Goal: Check status: Check status

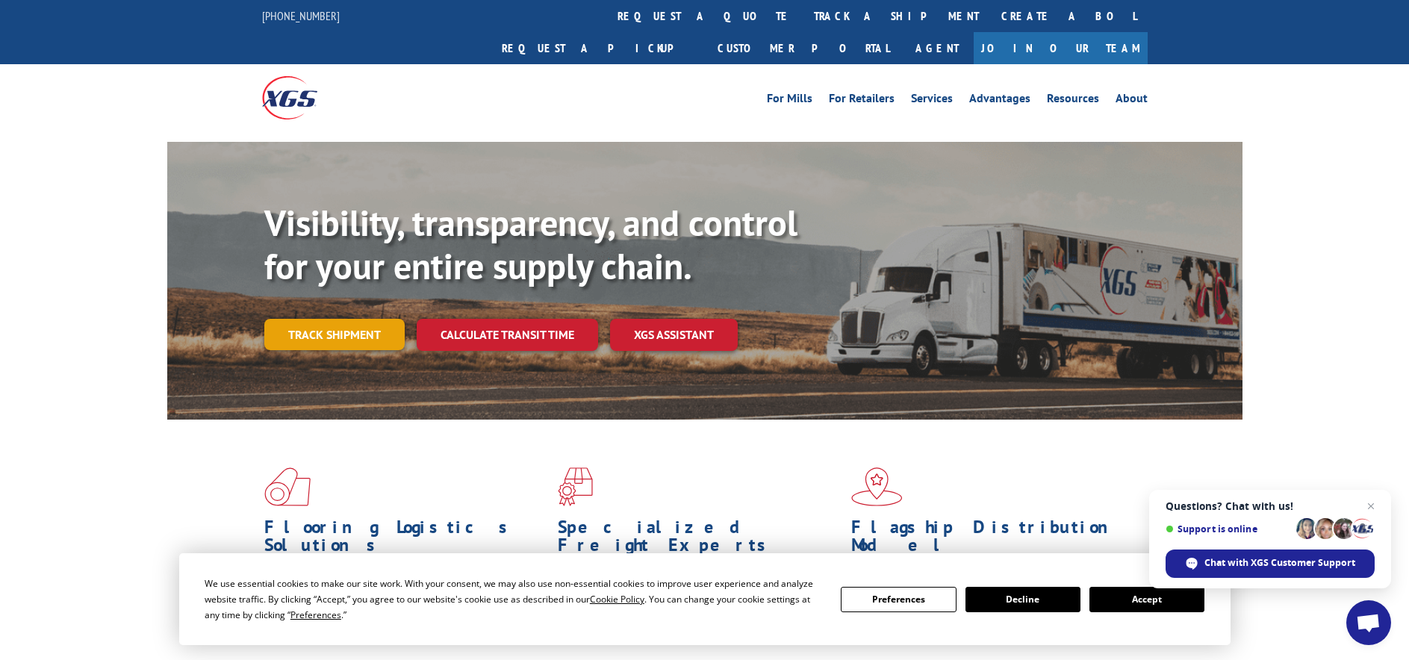
click at [355, 319] on link "Track shipment" at bounding box center [334, 334] width 140 height 31
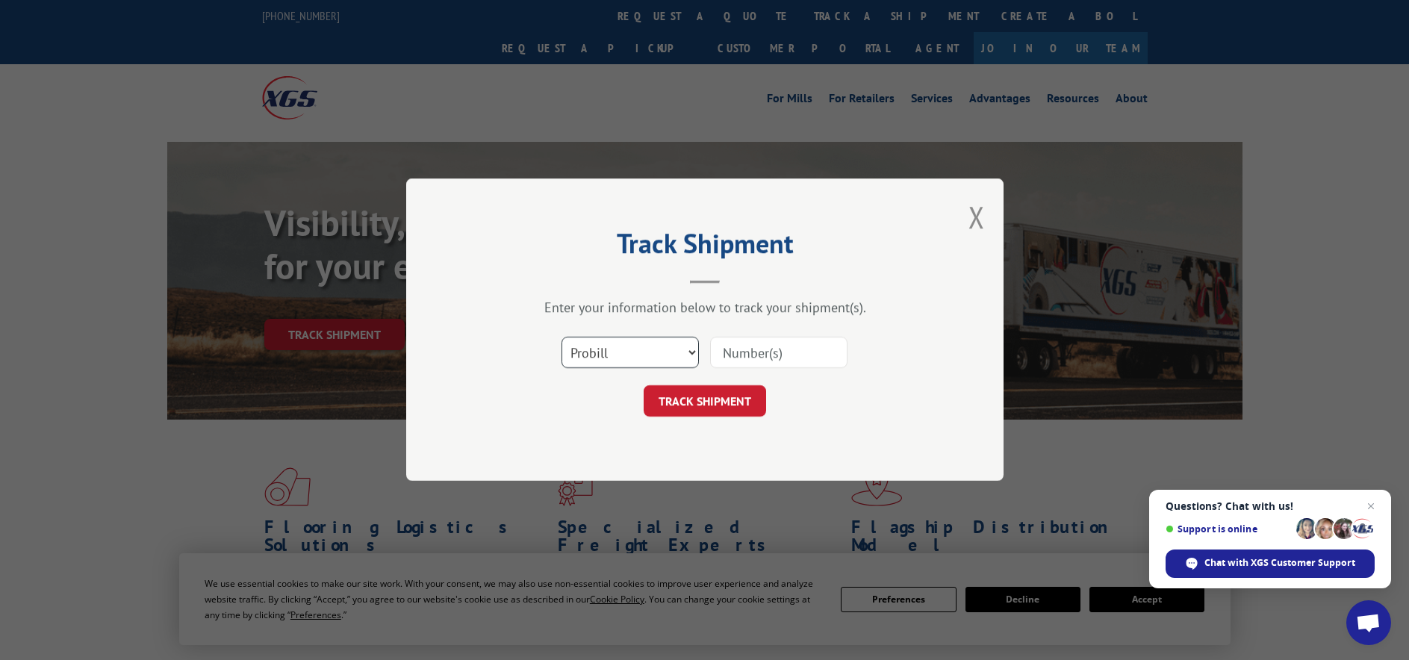
click at [634, 345] on select "Select category... Probill BOL PO" at bounding box center [629, 352] width 137 height 31
select select "bol"
click at [561, 337] on select "Select category... Probill BOL PO" at bounding box center [629, 352] width 137 height 31
click at [700, 400] on button "TRACK SHIPMENT" at bounding box center [705, 401] width 122 height 31
click at [732, 354] on input at bounding box center [778, 352] width 137 height 31
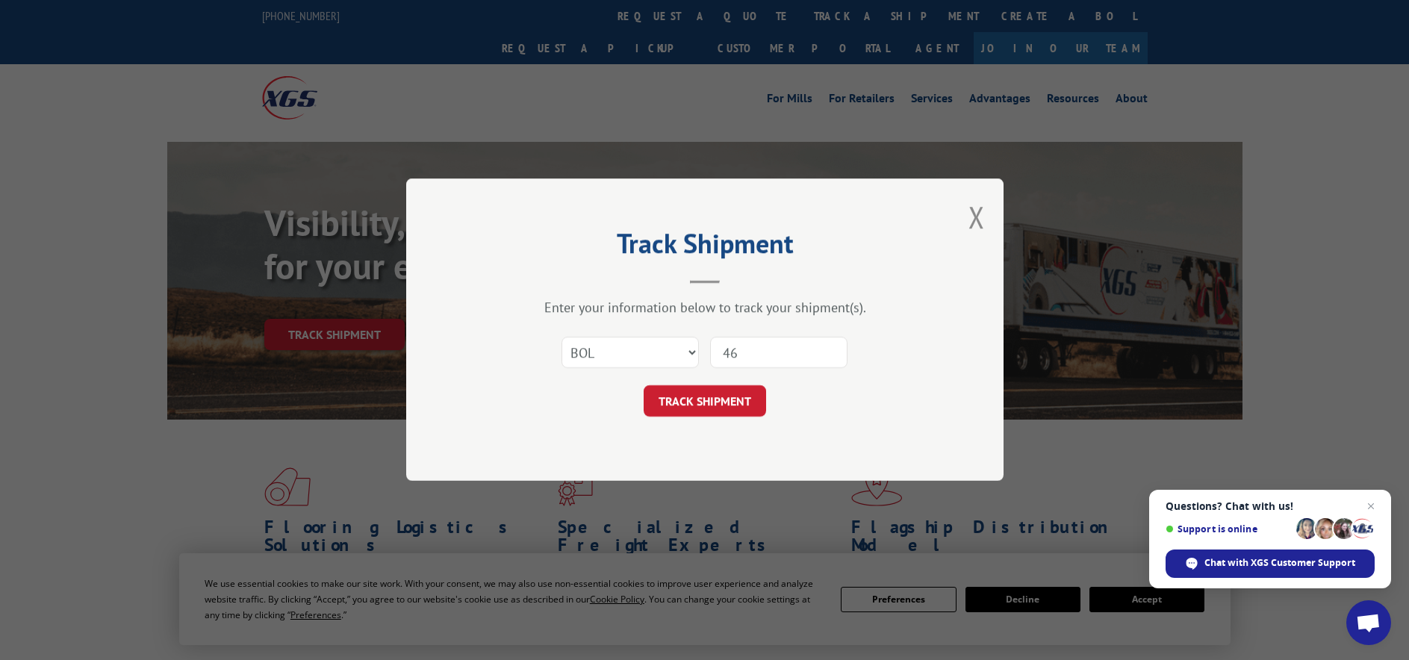
type input "4"
type input "4833003"
click button "TRACK SHIPMENT" at bounding box center [705, 401] width 122 height 31
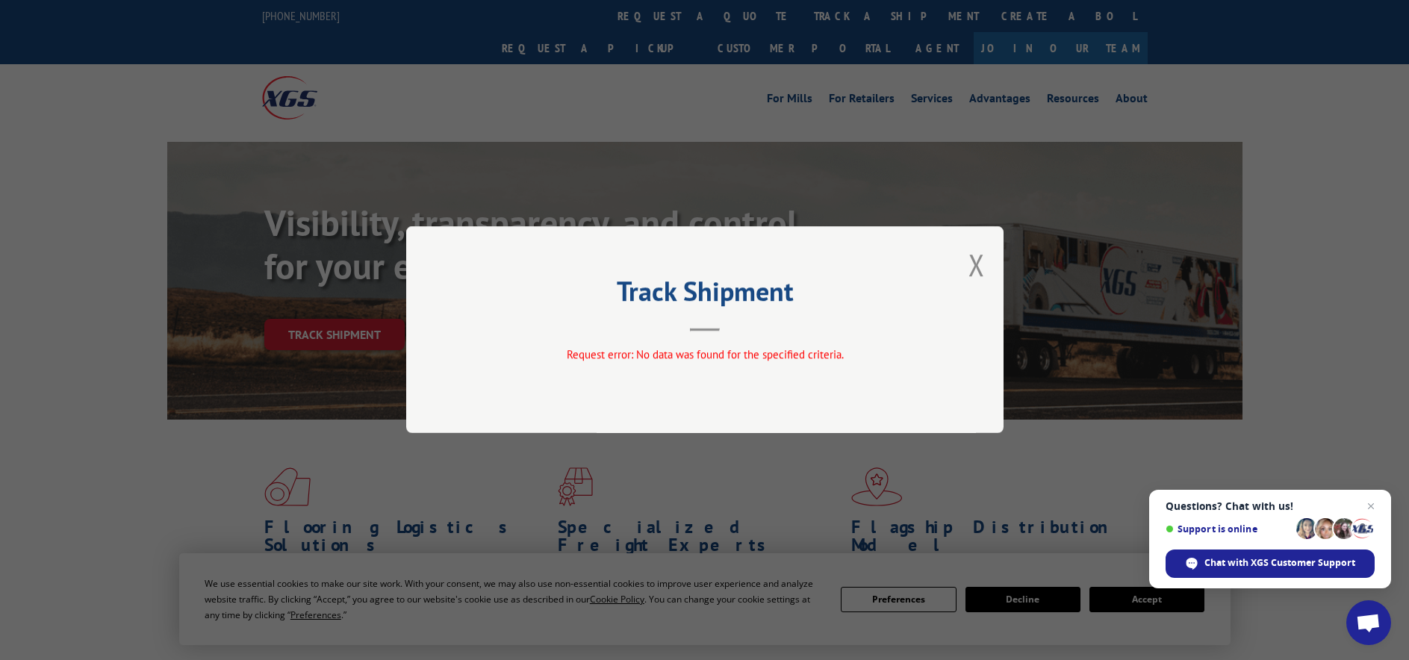
click at [729, 327] on header "Track Shipment" at bounding box center [705, 306] width 448 height 51
click at [908, 314] on header "Track Shipment" at bounding box center [705, 306] width 448 height 51
click at [980, 265] on button "Close modal" at bounding box center [976, 265] width 16 height 40
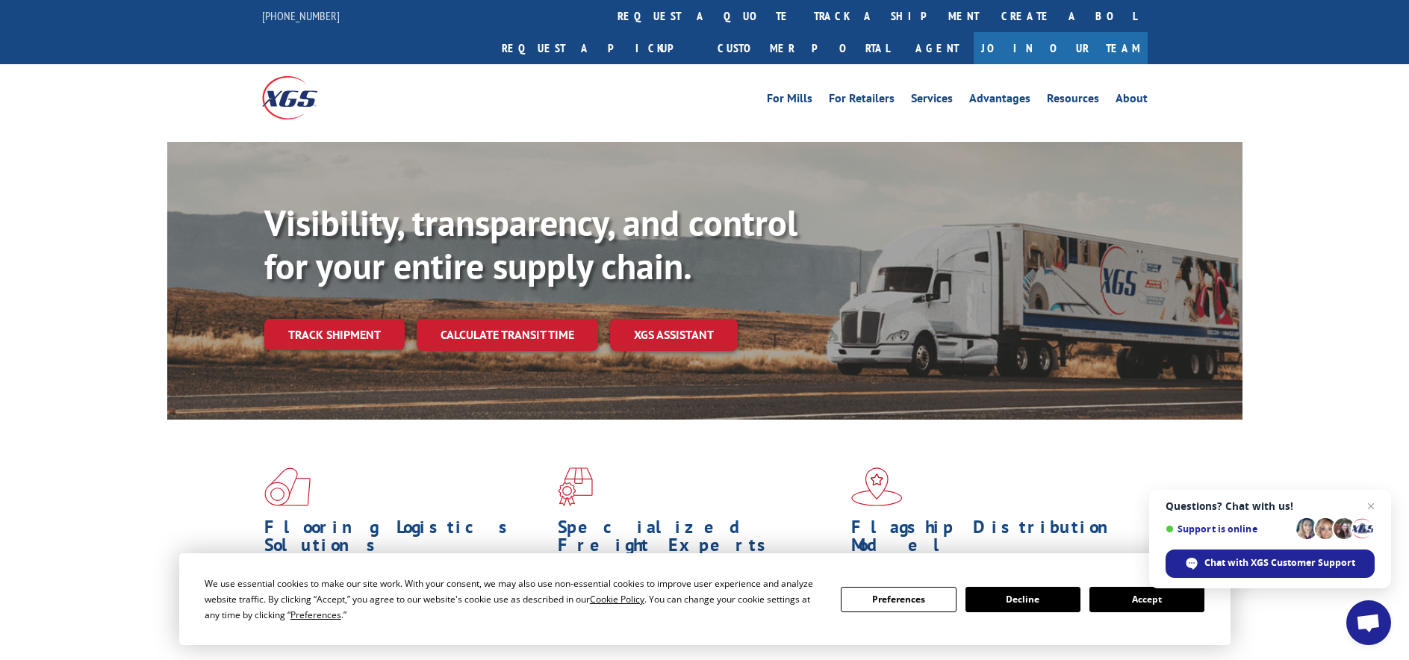
drag, startPoint x: 337, startPoint y: 302, endPoint x: 347, endPoint y: 303, distance: 9.7
click at [337, 319] on link "Track shipment" at bounding box center [334, 334] width 140 height 31
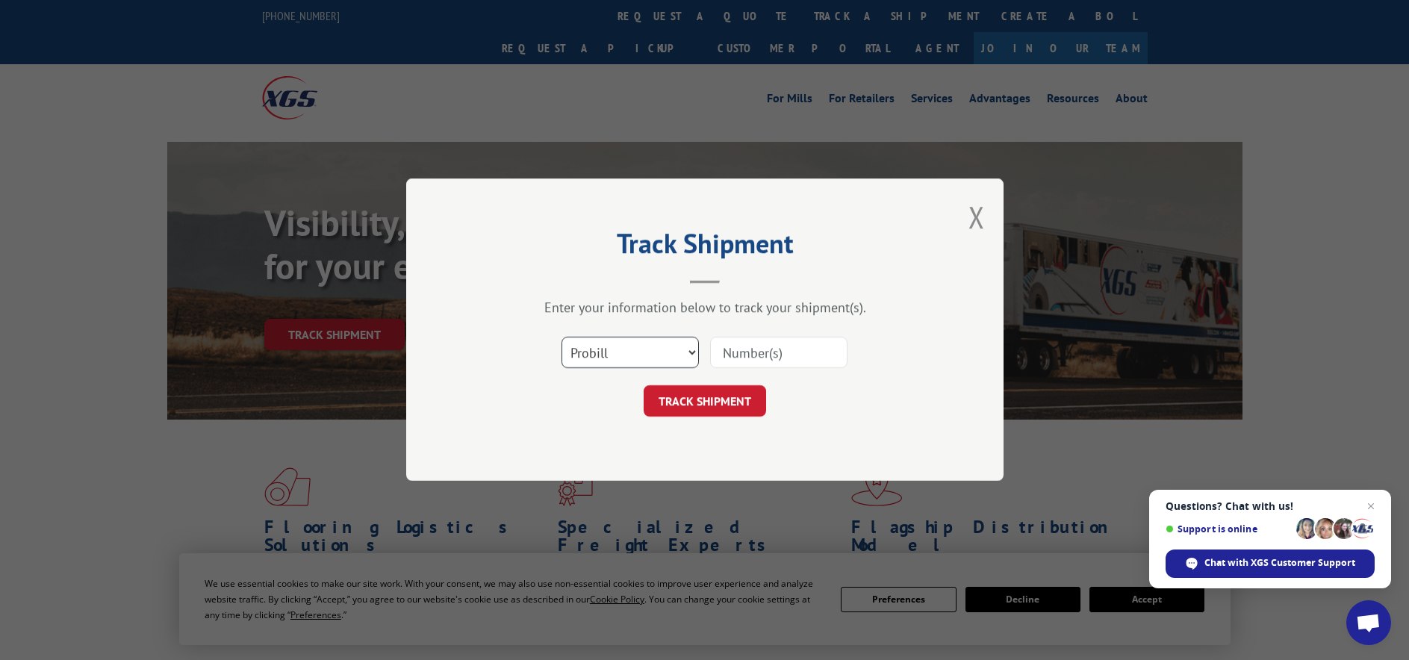
click at [611, 348] on select "Select category... Probill BOL PO" at bounding box center [629, 352] width 137 height 31
select select "bol"
click at [561, 337] on select "Select category... Probill BOL PO" at bounding box center [629, 352] width 137 height 31
click at [743, 349] on input at bounding box center [778, 352] width 137 height 31
type input "4866003"
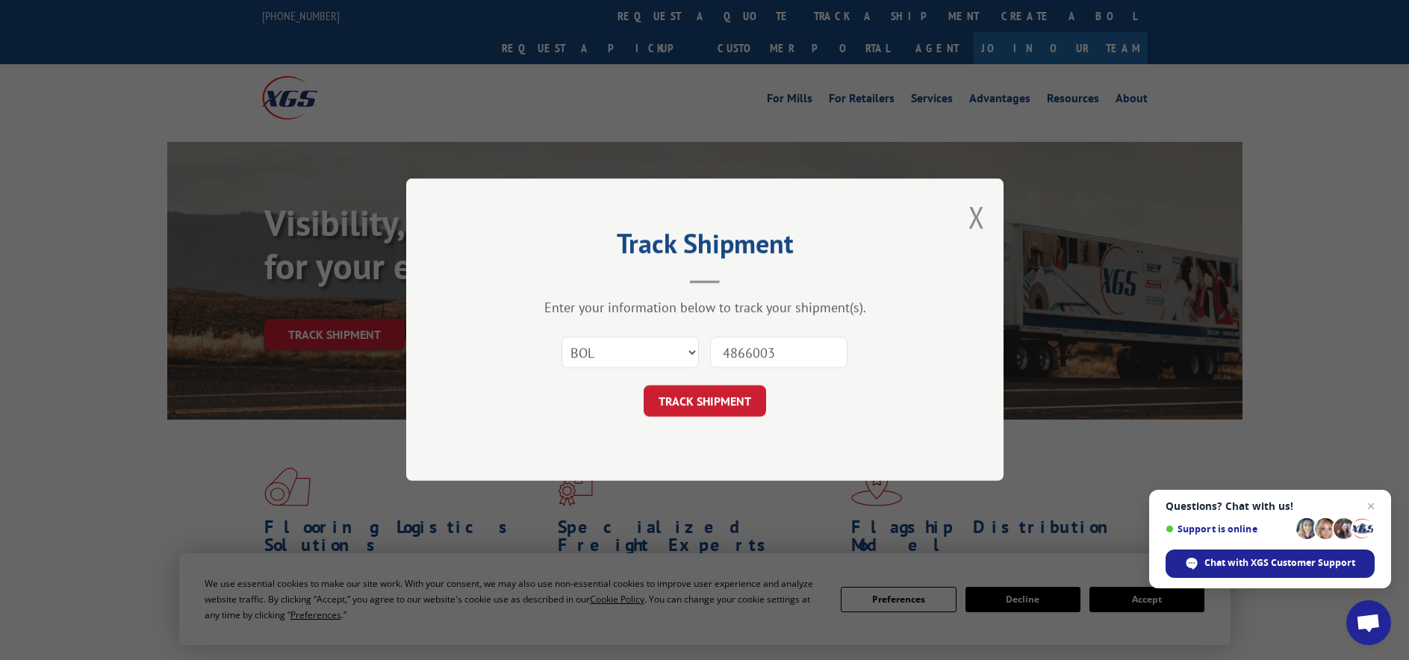
click at [644, 386] on button "TRACK SHIPMENT" at bounding box center [705, 401] width 122 height 31
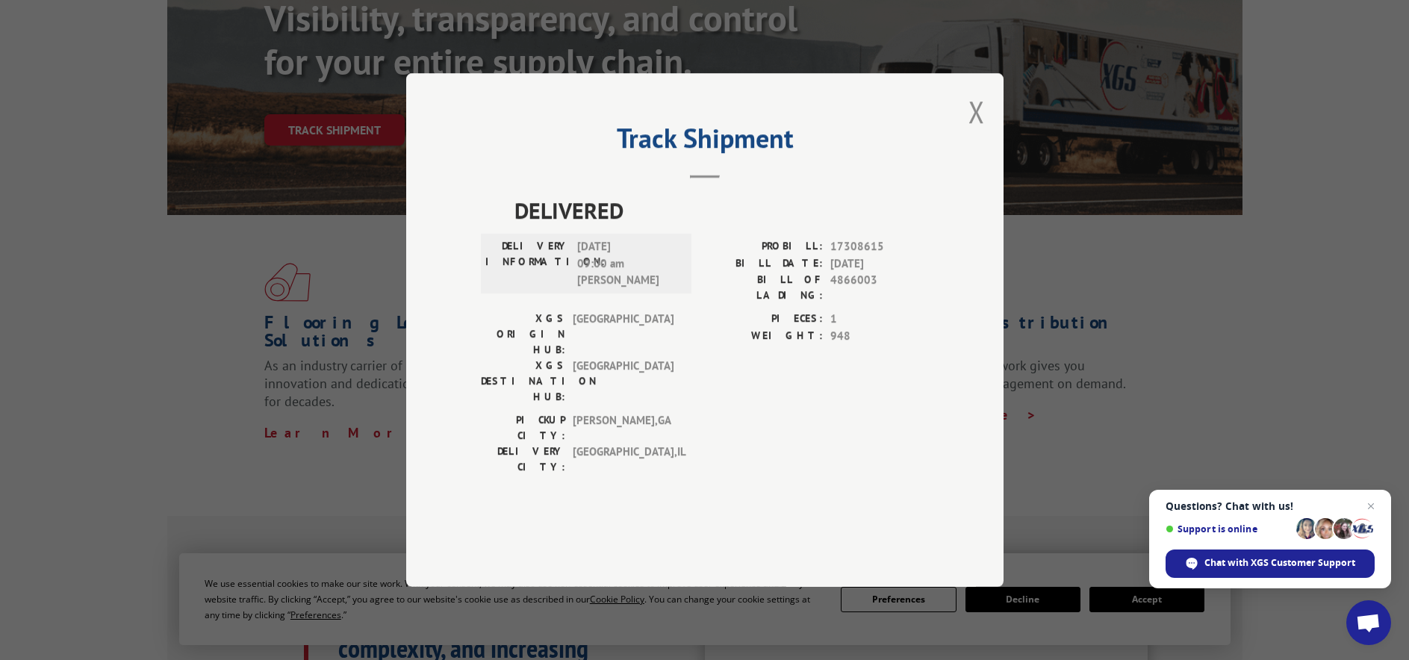
scroll to position [224, 0]
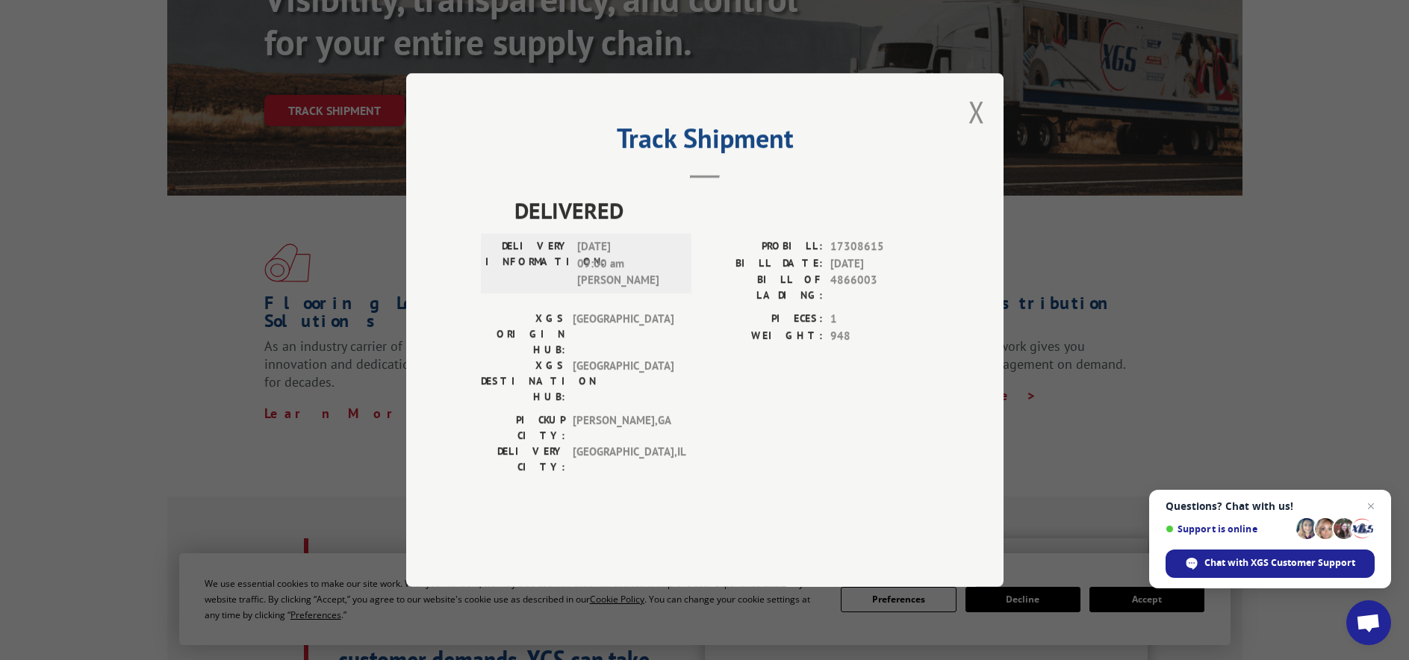
drag, startPoint x: 227, startPoint y: 447, endPoint x: 261, endPoint y: 401, distance: 57.2
click at [227, 437] on div "Track Shipment DELIVERED DELIVERY INFORMATION: [DATE] 09:00 am [PERSON_NAME]: 1…" at bounding box center [704, 330] width 1409 height 660
